Goal: Task Accomplishment & Management: Complete application form

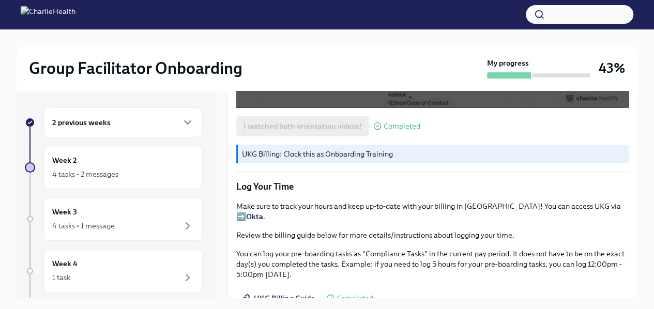
scroll to position [948, 0]
click at [70, 170] on div "4 tasks • 2 messages" at bounding box center [85, 174] width 66 height 10
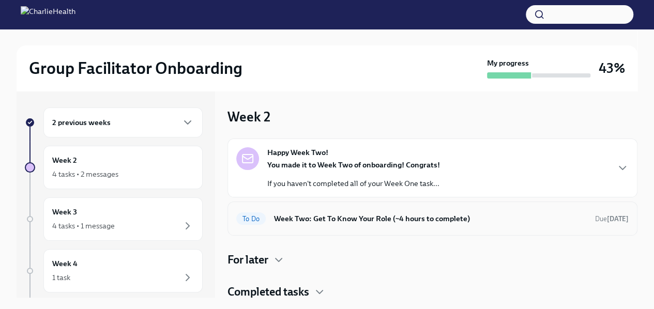
scroll to position [1, 0]
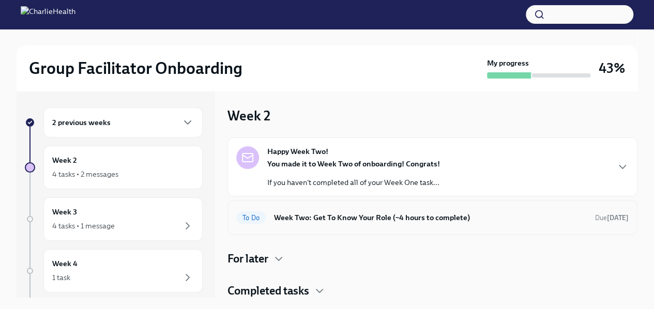
click at [363, 222] on h6 "Week Two: Get To Know Your Role (~4 hours to complete)" at bounding box center [430, 217] width 313 height 11
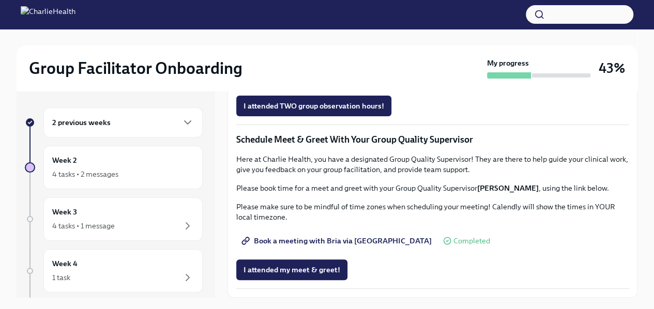
scroll to position [893, 0]
click at [344, 116] on button "I attended TWO group observation hours!" at bounding box center [313, 106] width 155 height 21
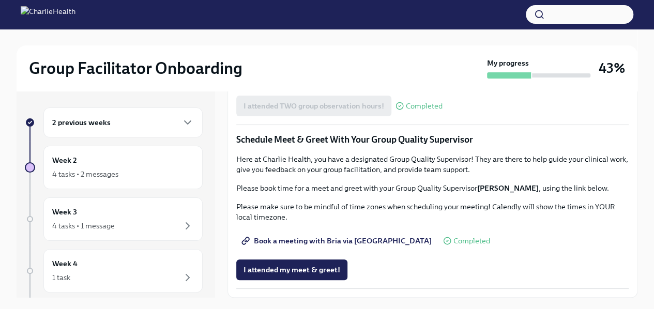
scroll to position [976, 0]
click at [91, 227] on div "4 tasks • 1 message" at bounding box center [83, 226] width 63 height 10
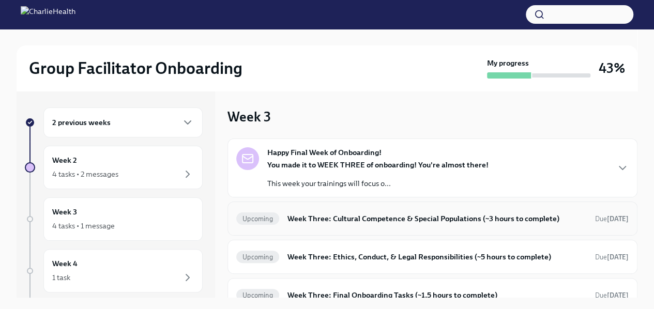
scroll to position [63, 0]
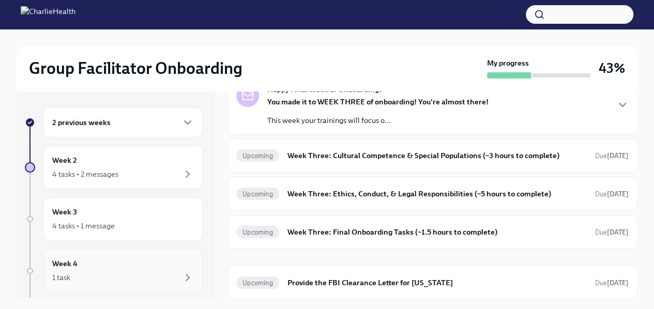
click at [114, 275] on div "1 task" at bounding box center [123, 277] width 142 height 12
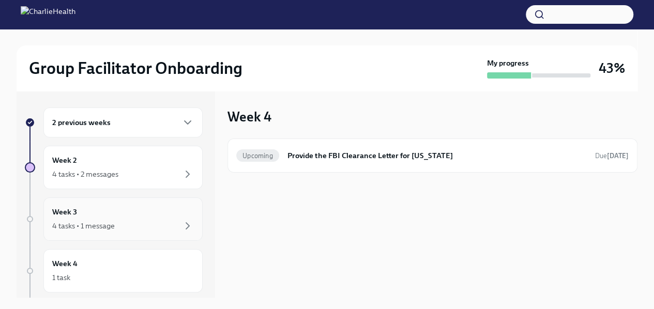
click at [130, 215] on div "Week 3 4 tasks • 1 message" at bounding box center [123, 219] width 142 height 26
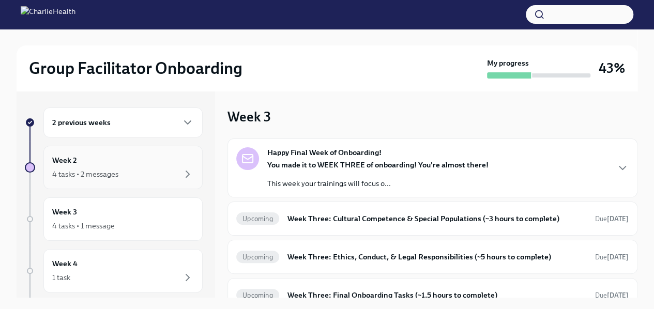
click at [156, 174] on div "4 tasks • 2 messages" at bounding box center [123, 174] width 142 height 12
